Goal: Answer question/provide support

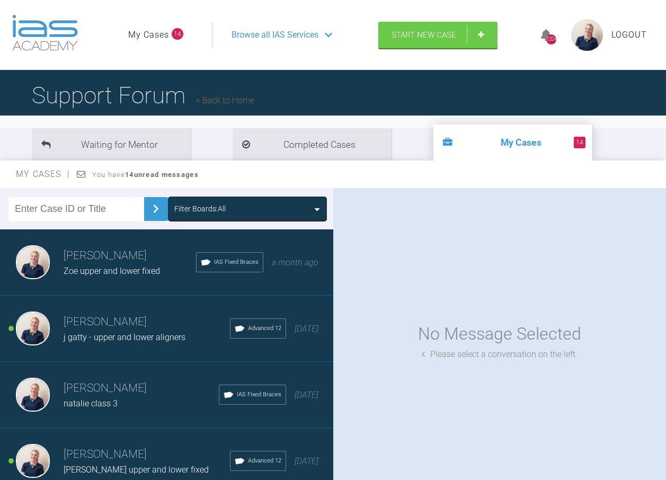
click at [198, 209] on div "Filter Boards: All" at bounding box center [199, 209] width 51 height 12
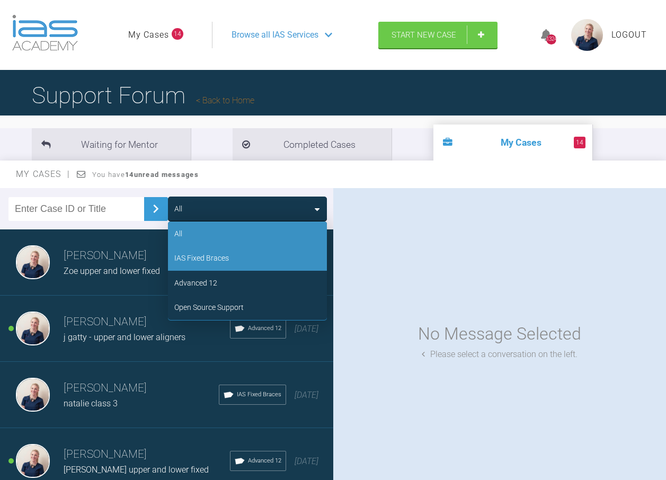
click at [207, 262] on div "IAS Fixed Braces" at bounding box center [201, 258] width 55 height 12
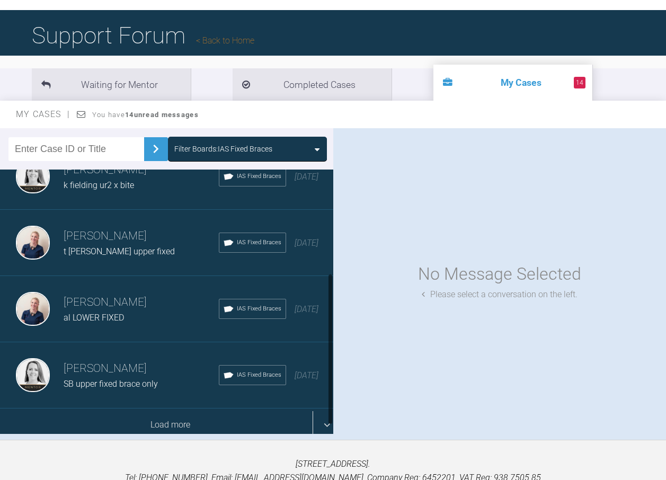
scroll to position [106, 0]
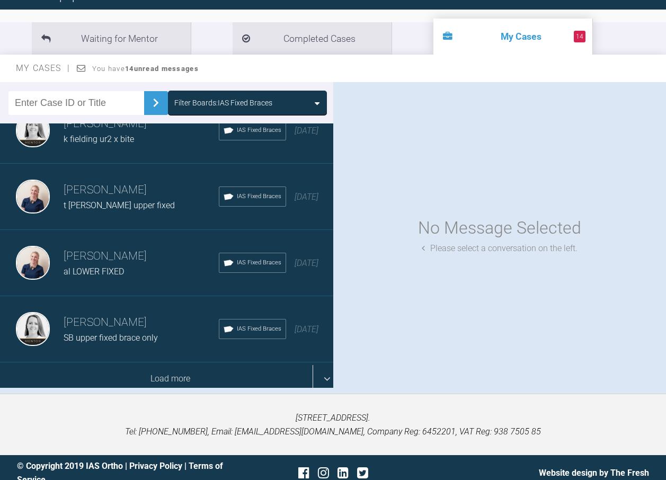
click at [151, 364] on div "Load more" at bounding box center [170, 378] width 341 height 33
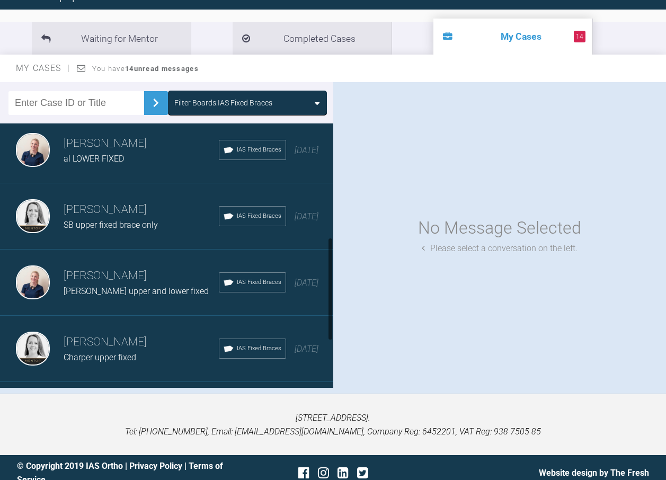
scroll to position [281, 0]
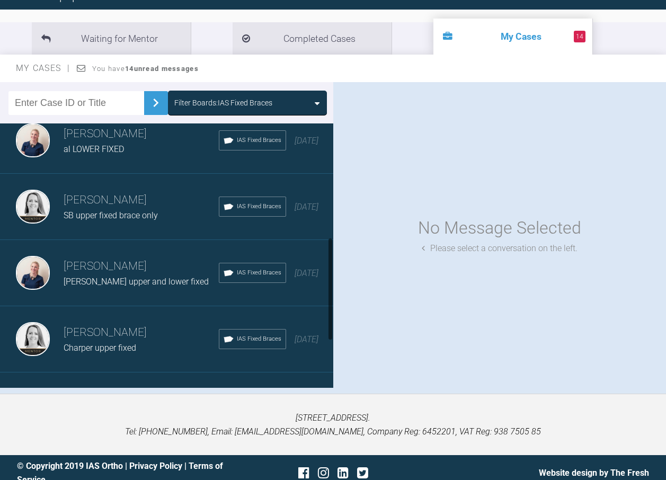
click at [125, 284] on span "[PERSON_NAME] upper and lower fixed" at bounding box center [136, 282] width 145 height 10
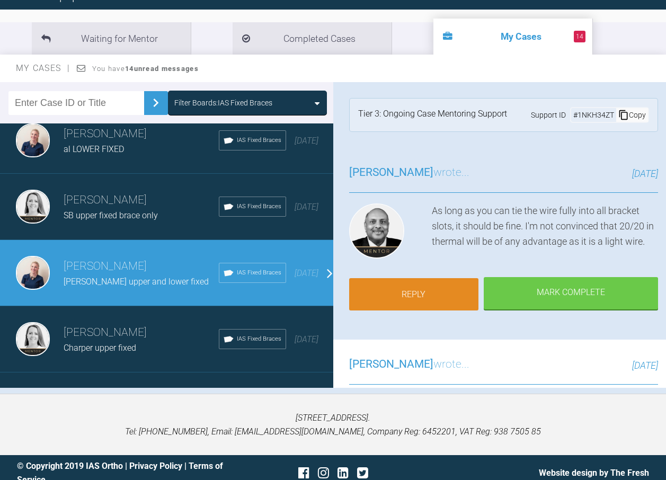
click at [441, 286] on link "Reply" at bounding box center [414, 294] width 130 height 33
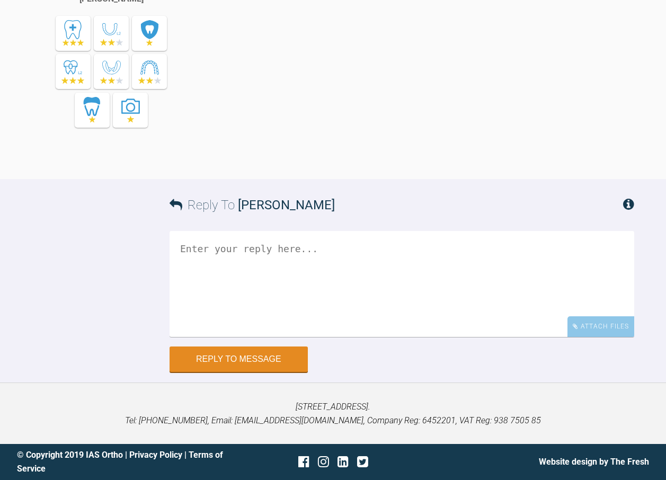
scroll to position [4608, 0]
click at [611, 333] on div "Attach Files" at bounding box center [601, 326] width 67 height 21
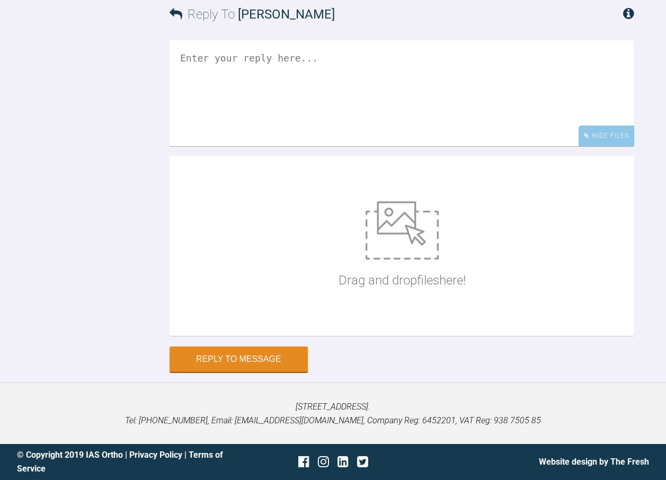
scroll to position [4767, 0]
click at [389, 290] on p "Drag and drop files here!" at bounding box center [402, 280] width 127 height 20
type input "C:\fakepath\ldoyle.jpg"
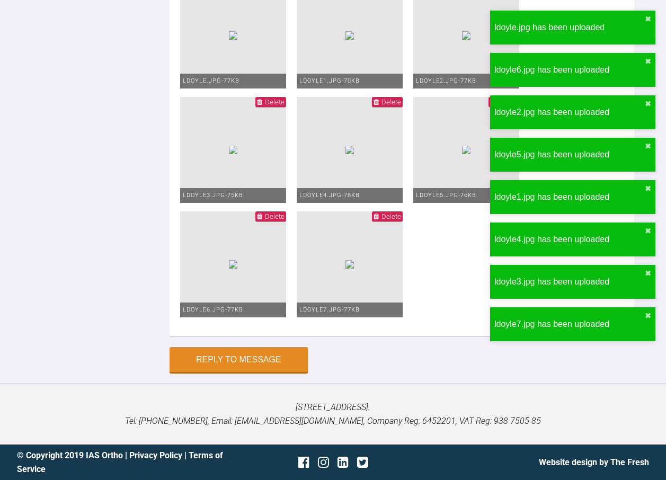
scroll to position [4582, 0]
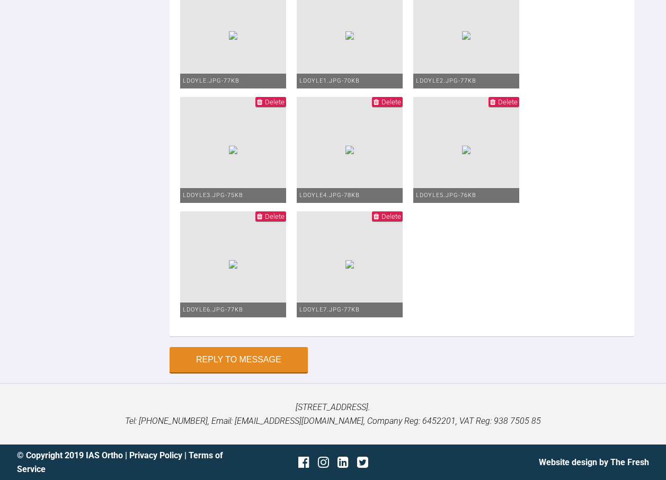
type textarea "hi pinks - got those 1's rotated. im in 1925niti lower with a power chain as th…"
click at [243, 363] on button "Reply to Message" at bounding box center [239, 360] width 138 height 25
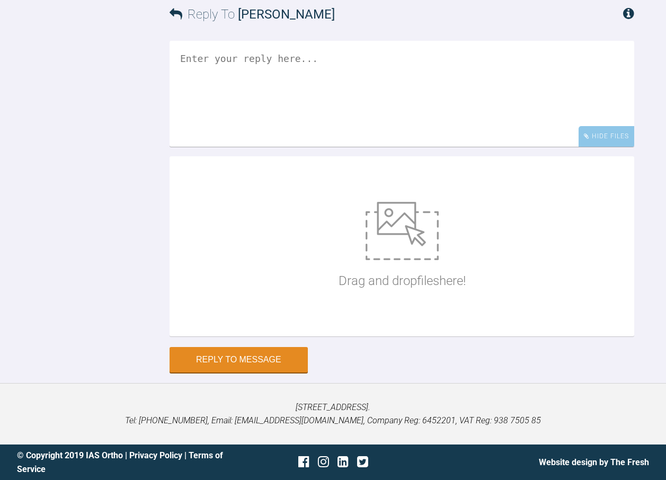
scroll to position [4953, 0]
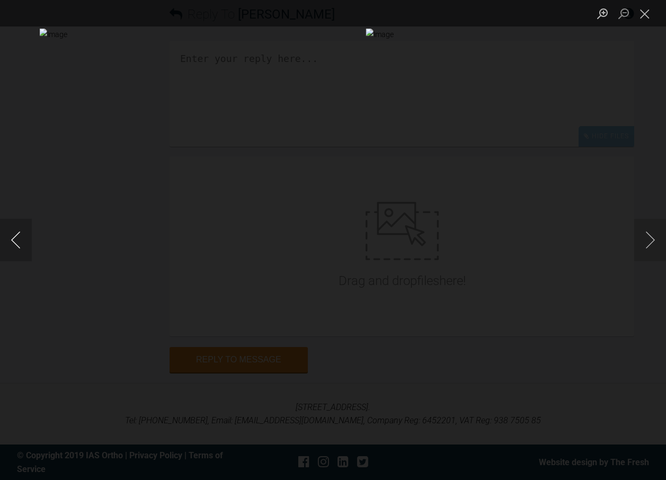
click at [11, 237] on button "Previous image" at bounding box center [16, 240] width 32 height 42
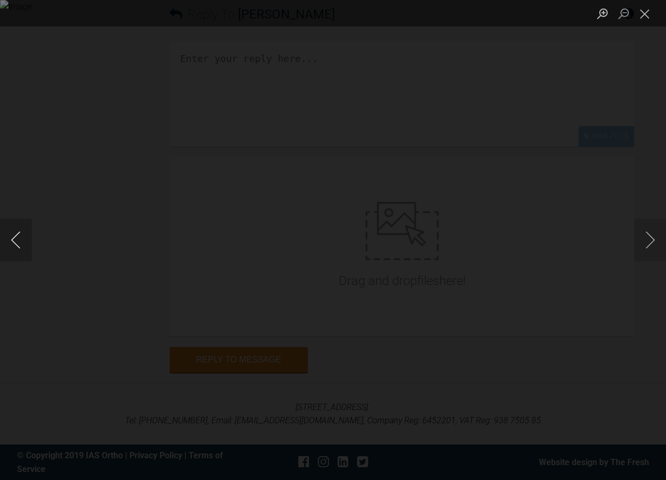
click at [11, 237] on button "Previous image" at bounding box center [16, 240] width 32 height 42
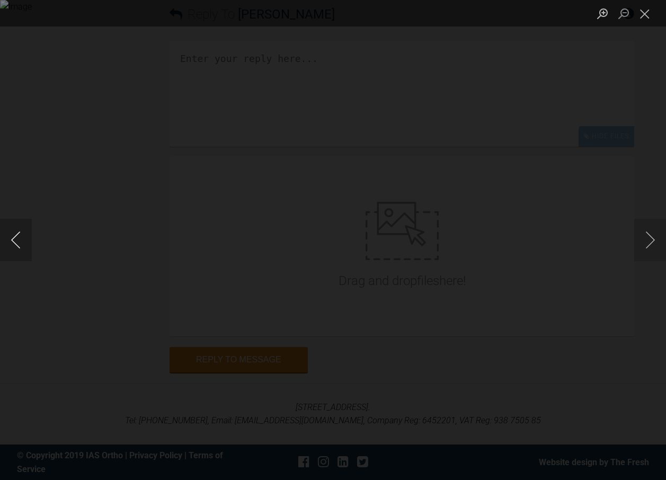
click at [11, 237] on button "Previous image" at bounding box center [16, 240] width 32 height 42
click at [640, 17] on button "Close lightbox" at bounding box center [644, 13] width 21 height 19
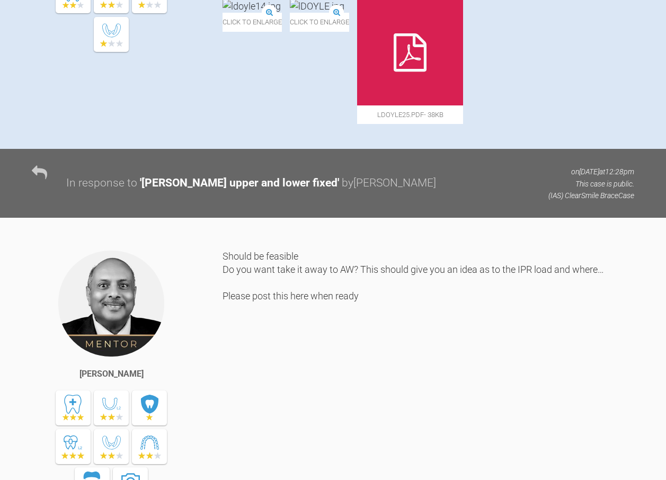
scroll to position [395, 0]
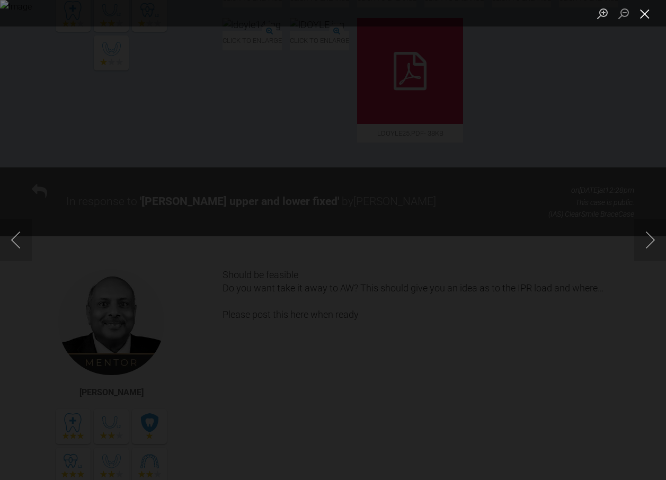
click at [644, 14] on button "Close lightbox" at bounding box center [644, 13] width 21 height 19
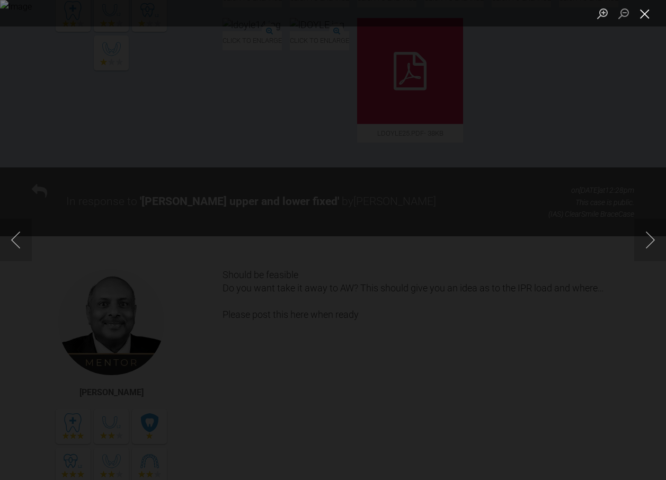
click at [642, 12] on button "Close lightbox" at bounding box center [644, 13] width 21 height 19
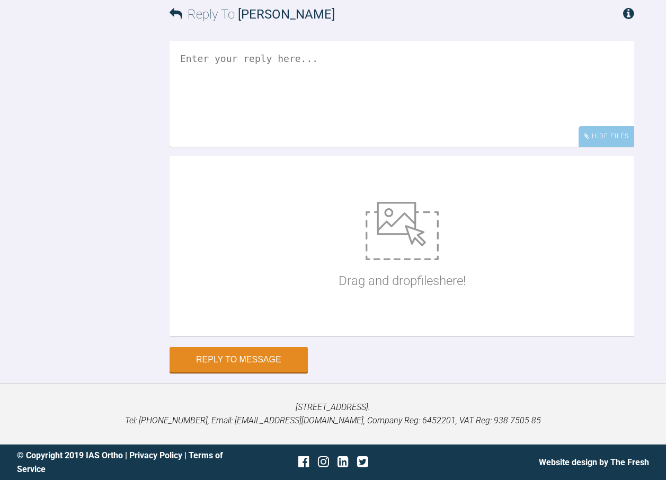
scroll to position [4900, 0]
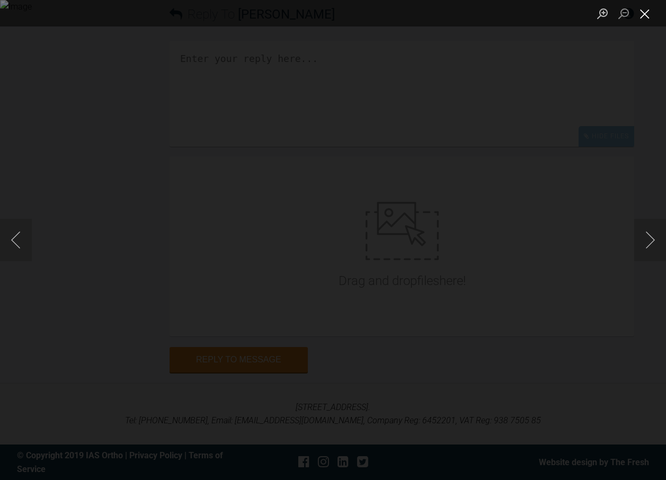
click at [643, 13] on button "Close lightbox" at bounding box center [644, 13] width 21 height 19
